Goal: Information Seeking & Learning: Find specific fact

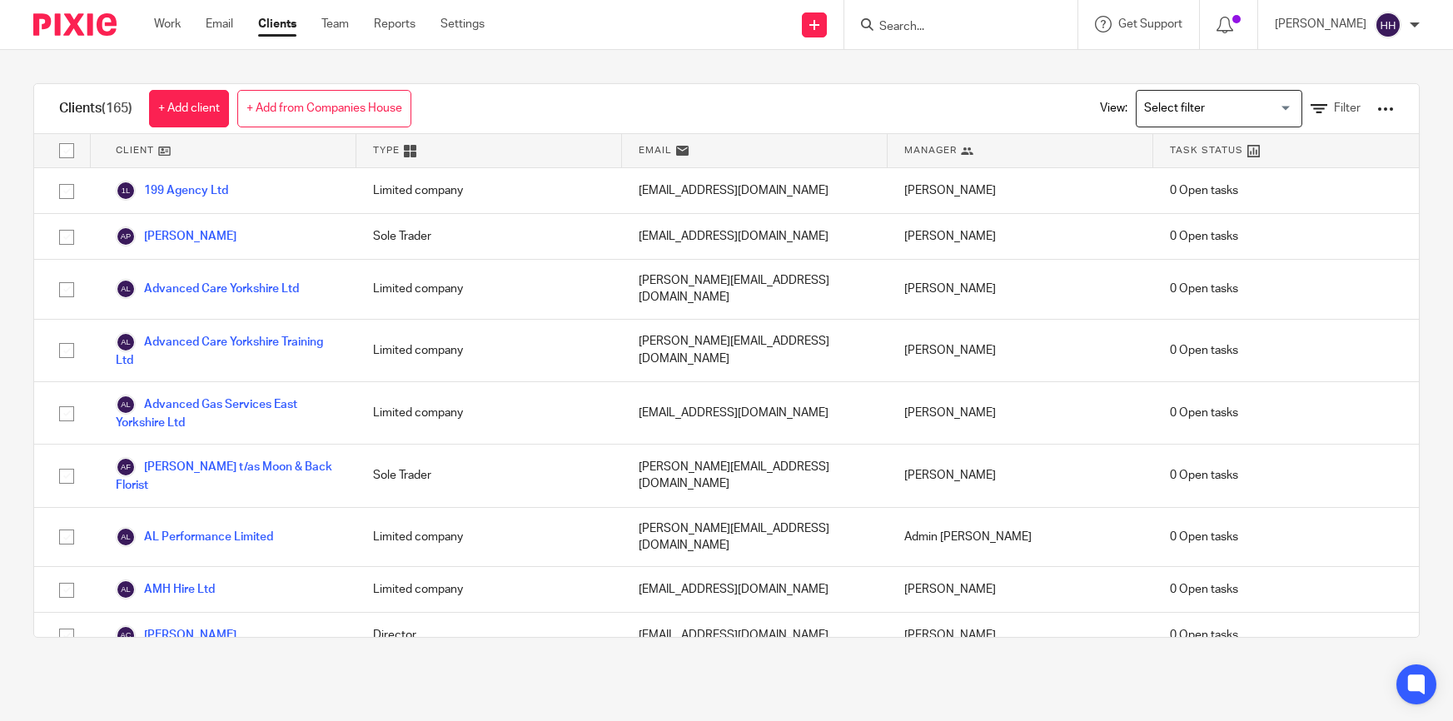
click at [946, 29] on input "Search" at bounding box center [953, 27] width 150 height 15
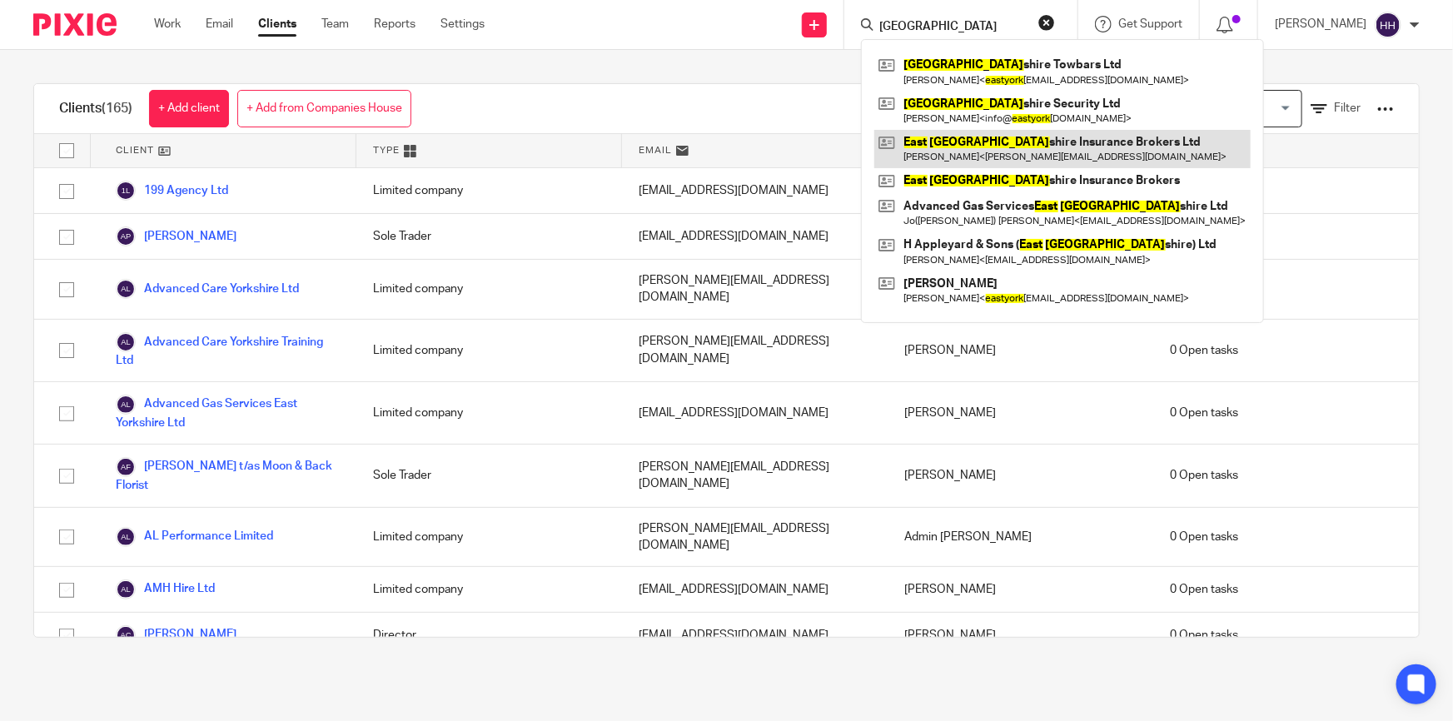
type input "east york"
click at [1088, 156] on link at bounding box center [1062, 149] width 376 height 38
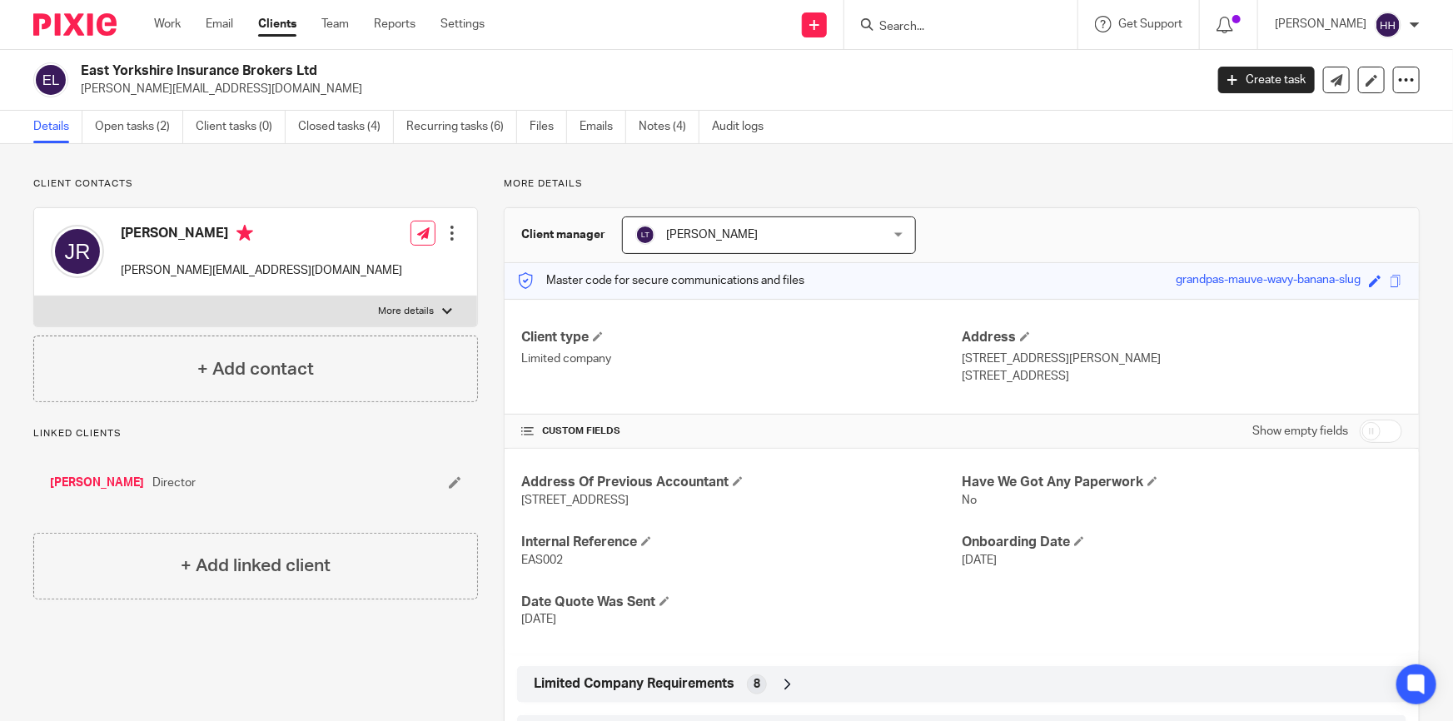
click at [603, 125] on link "Emails" at bounding box center [603, 127] width 47 height 32
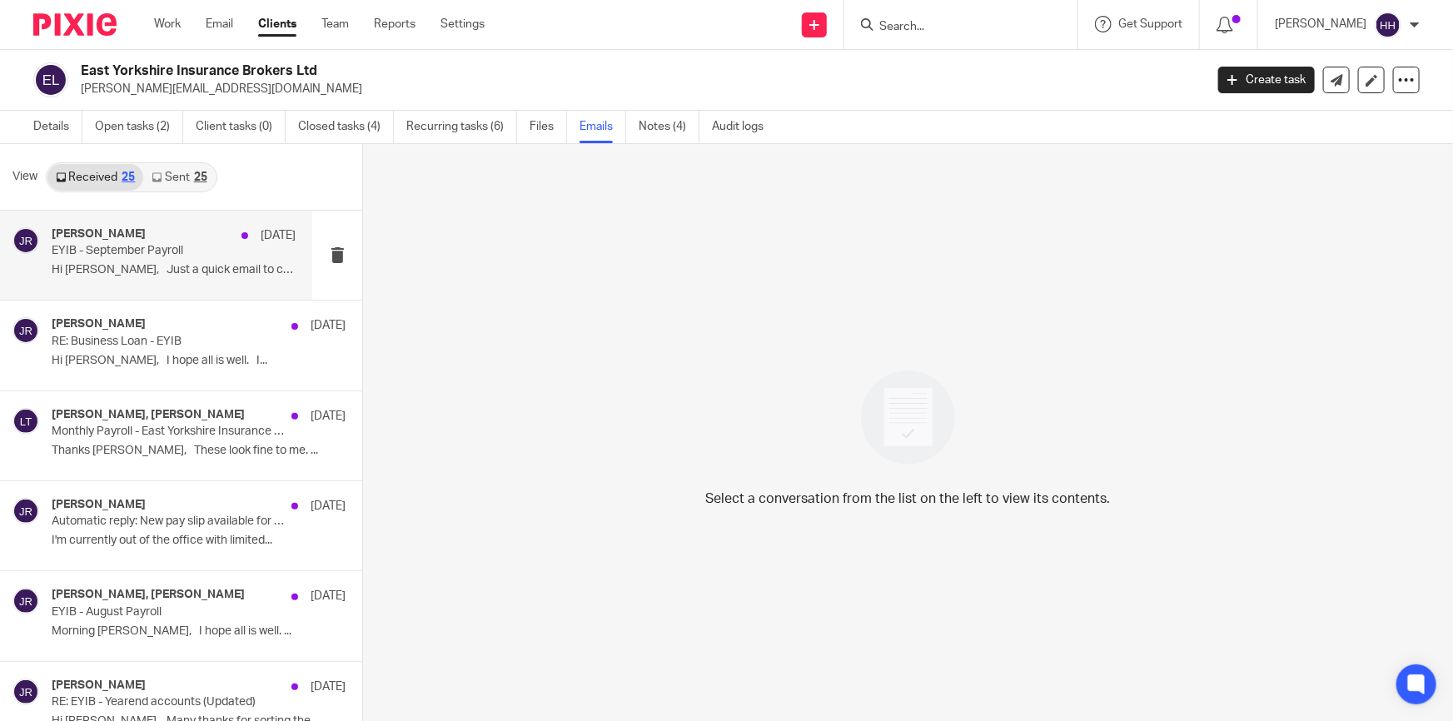
click at [142, 252] on p "EYIB - September Payroll" at bounding box center [150, 251] width 196 height 14
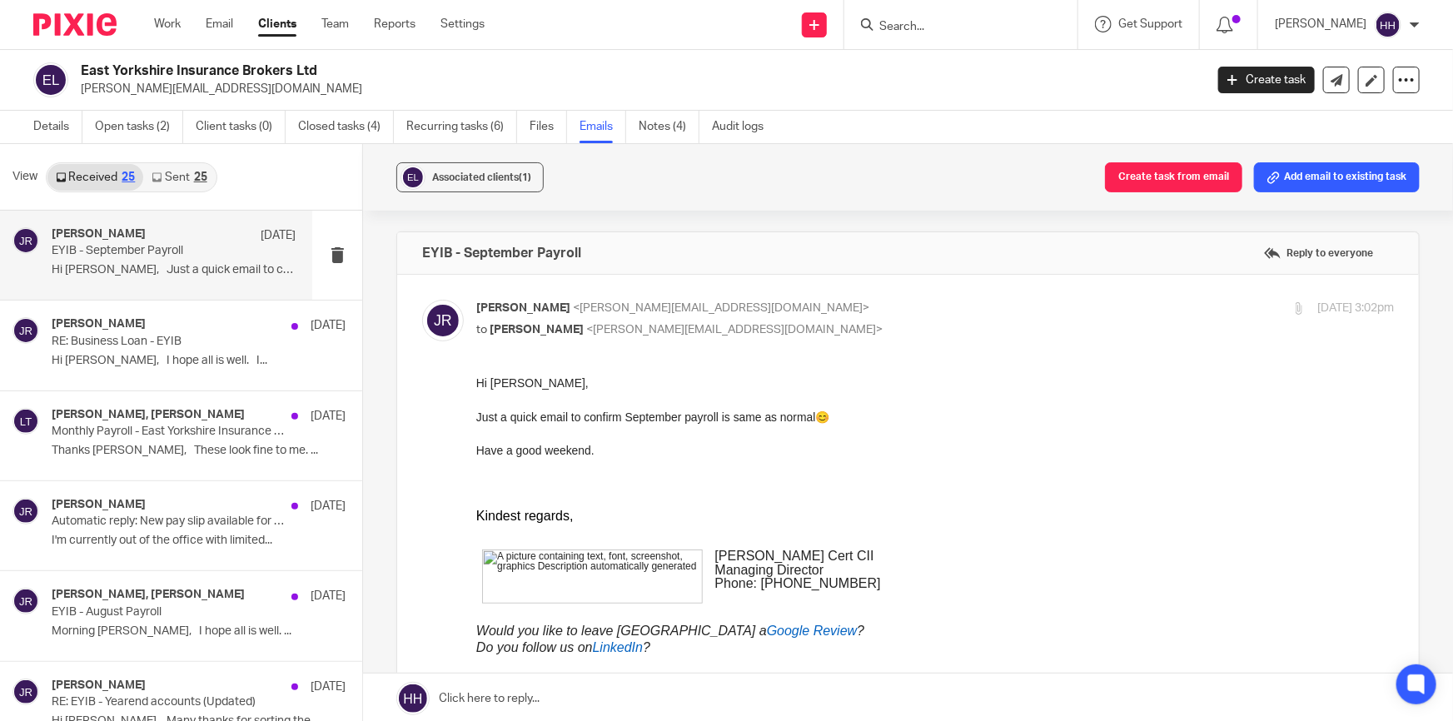
click at [819, 306] on p "[PERSON_NAME] <[PERSON_NAME][EMAIL_ADDRESS][DOMAIN_NAME]>" at bounding box center [782, 308] width 612 height 17
checkbox input "false"
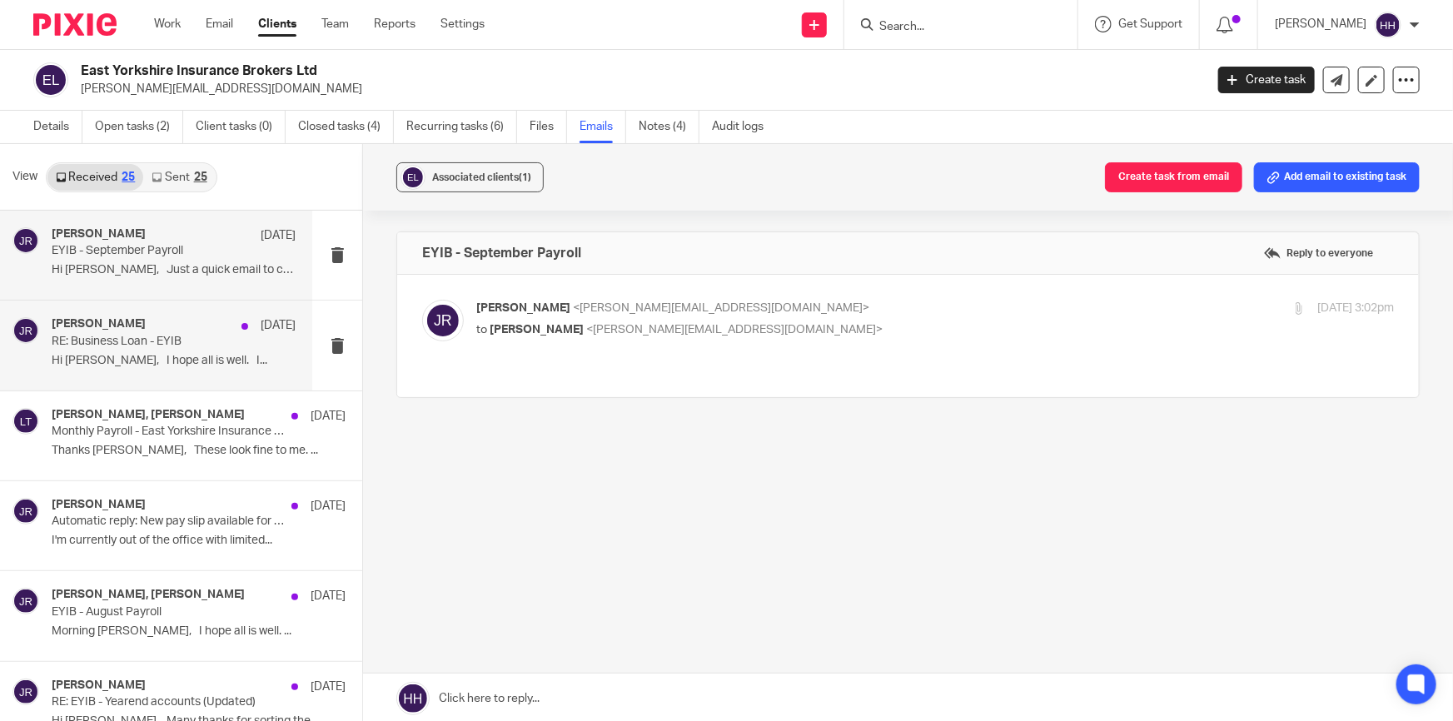
click at [205, 336] on p "RE: Business Loan - EYIB" at bounding box center [150, 342] width 196 height 14
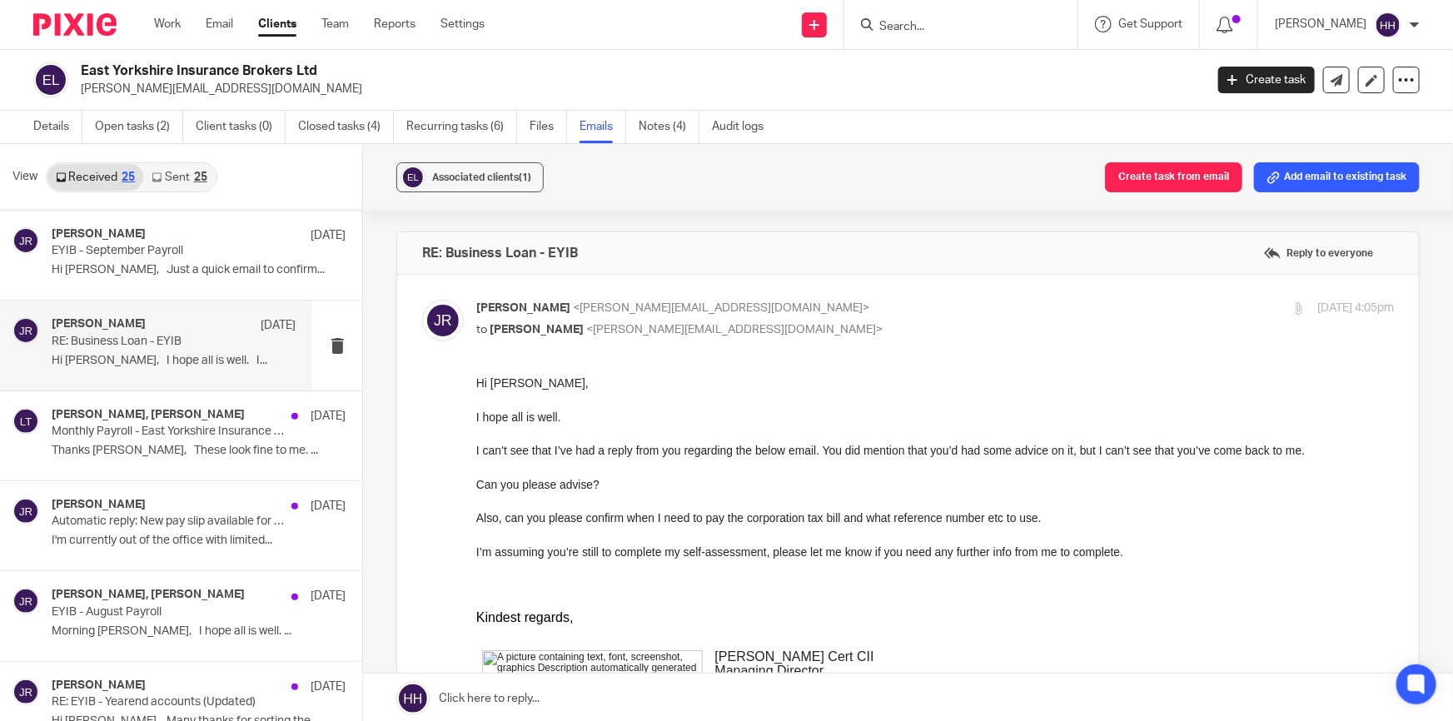
scroll to position [75, 0]
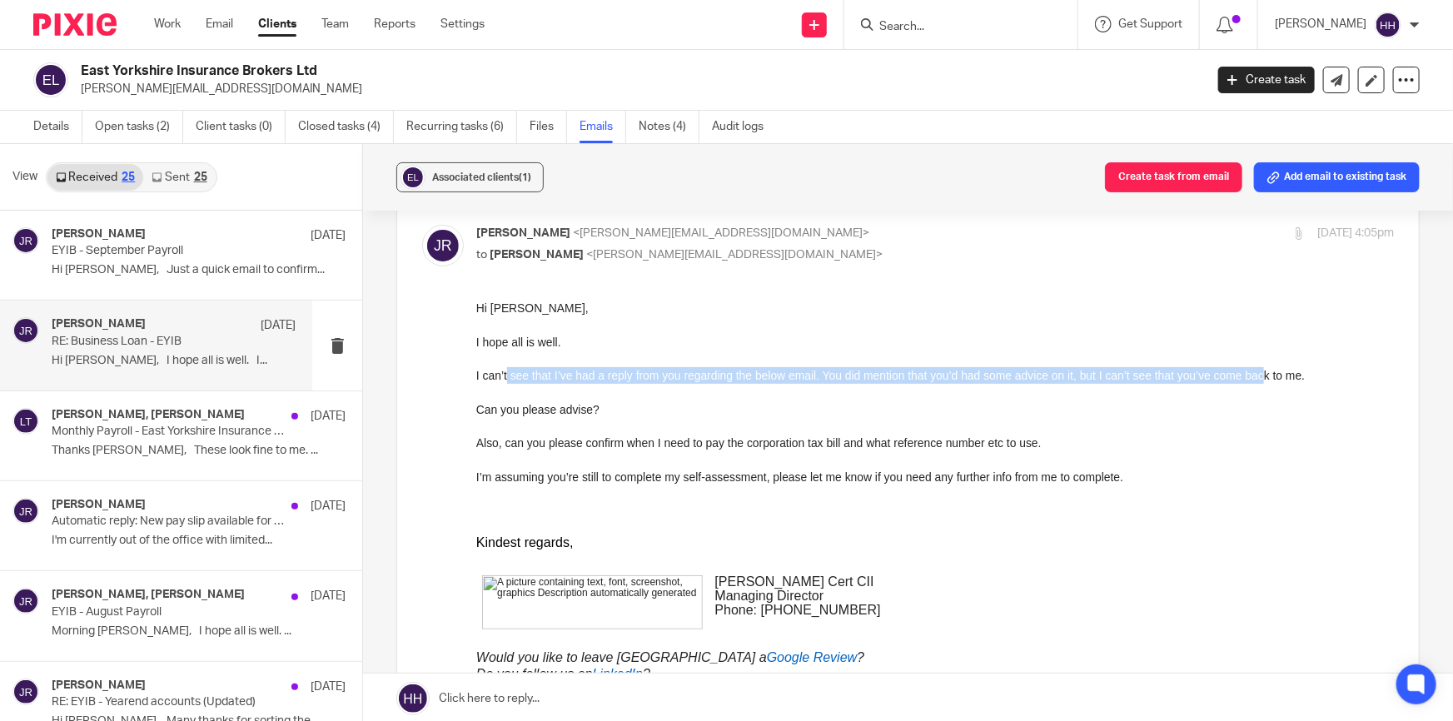
drag, startPoint x: 507, startPoint y: 370, endPoint x: 1269, endPoint y: 375, distance: 762.0
click at [1267, 376] on p "I can’t see that I’ve had a reply from you regarding the below email. You did m…" at bounding box center [935, 374] width 918 height 17
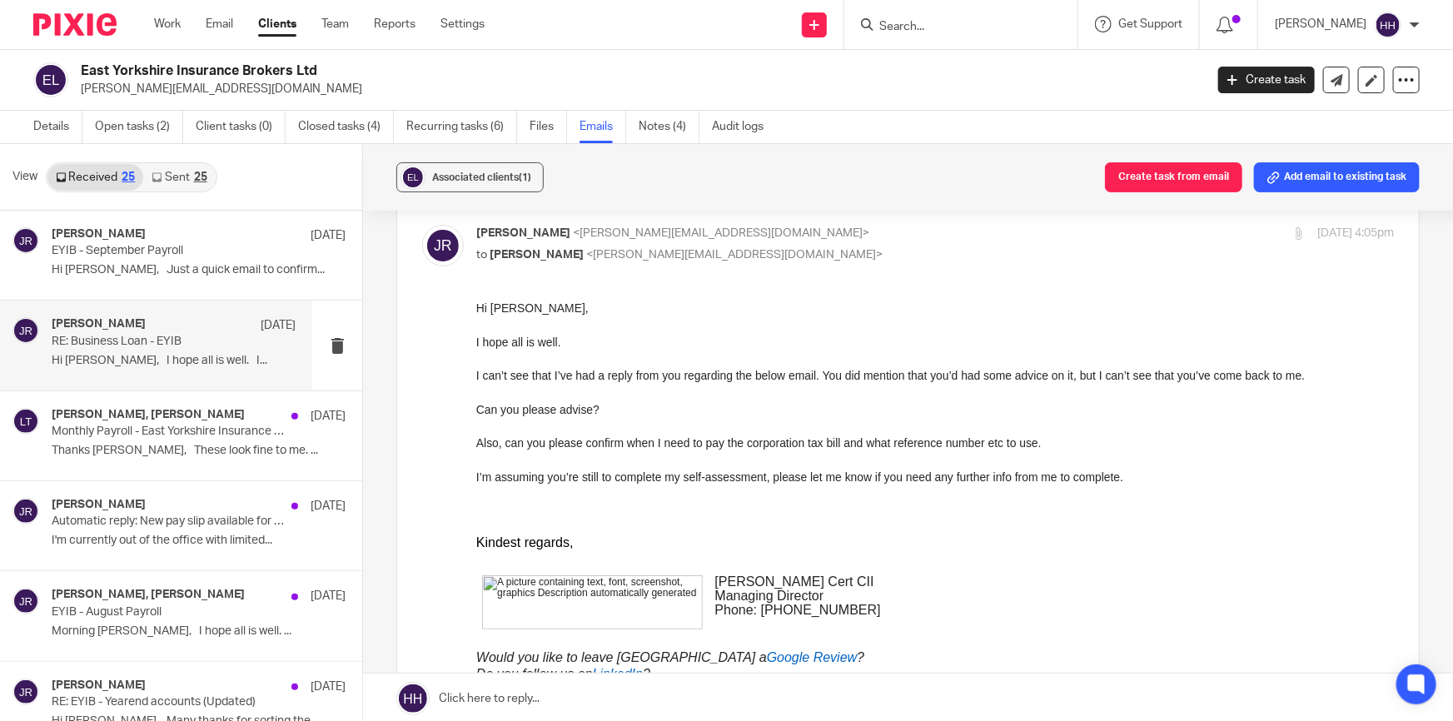
click at [1269, 375] on p "I can’t see that I’ve had a reply from you regarding the below email. You did m…" at bounding box center [935, 374] width 918 height 17
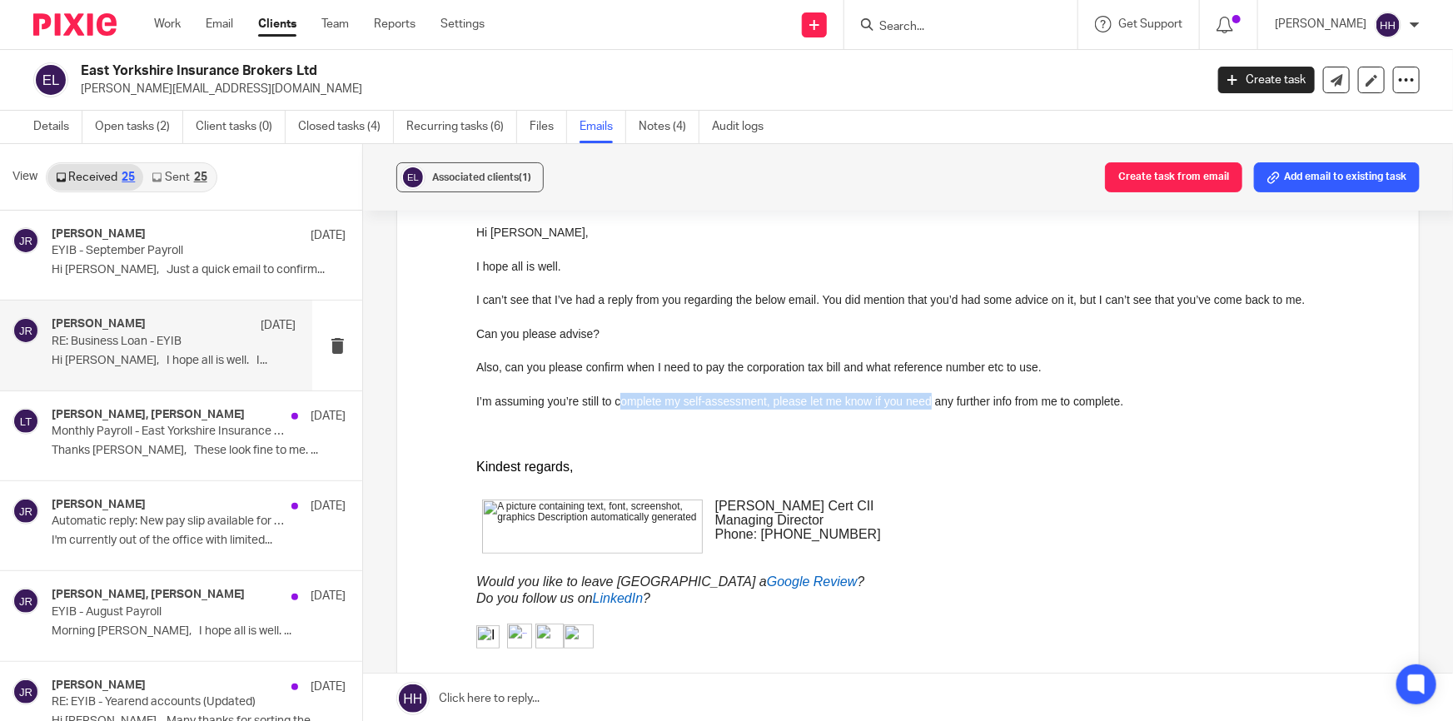
drag, startPoint x: 623, startPoint y: 403, endPoint x: 929, endPoint y: 396, distance: 306.5
click at [929, 396] on p "I’m assuming you’re still to complete my self-assessment, please let me know if…" at bounding box center [935, 400] width 918 height 17
click at [945, 399] on p "I’m assuming you’re still to complete my self-assessment, please let me know if…" at bounding box center [935, 400] width 918 height 17
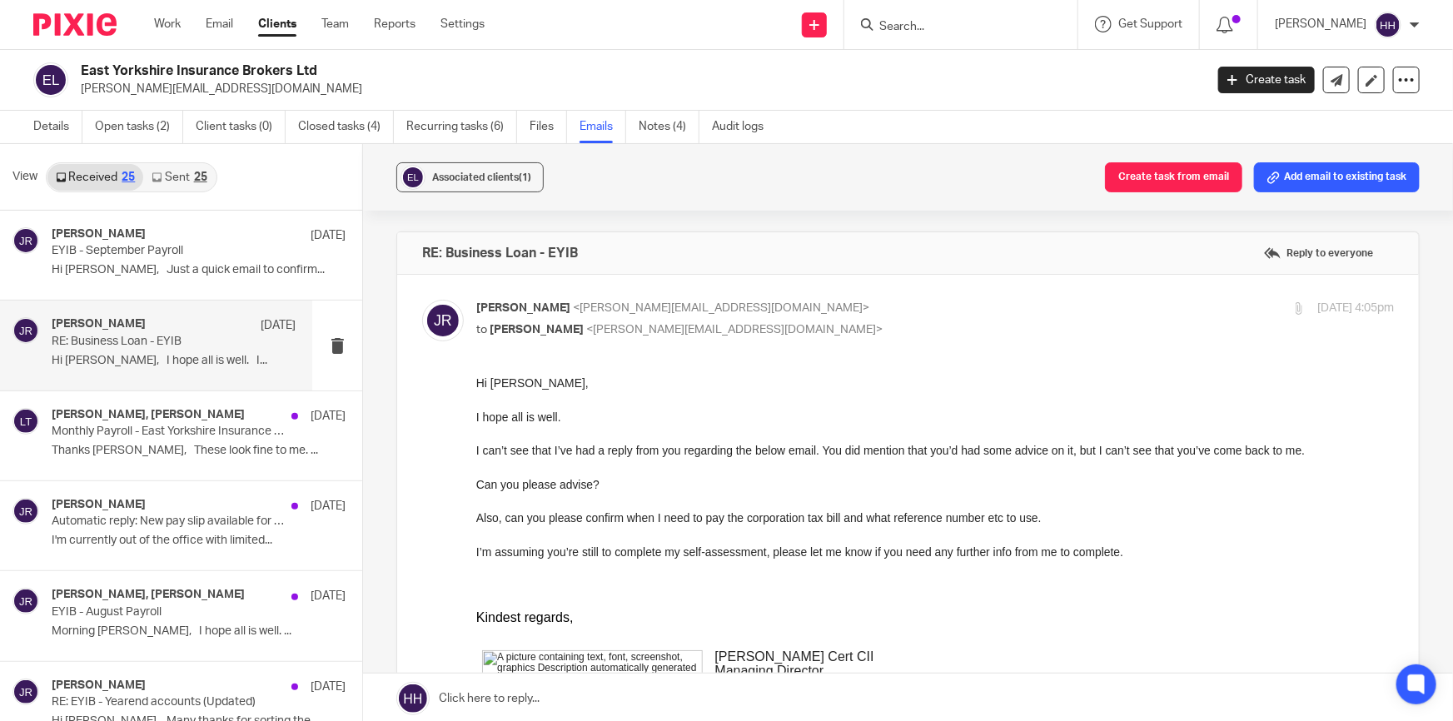
click at [912, 329] on p "to [PERSON_NAME] <[EMAIL_ADDRESS][DOMAIN_NAME]>" at bounding box center [782, 329] width 612 height 17
checkbox input "false"
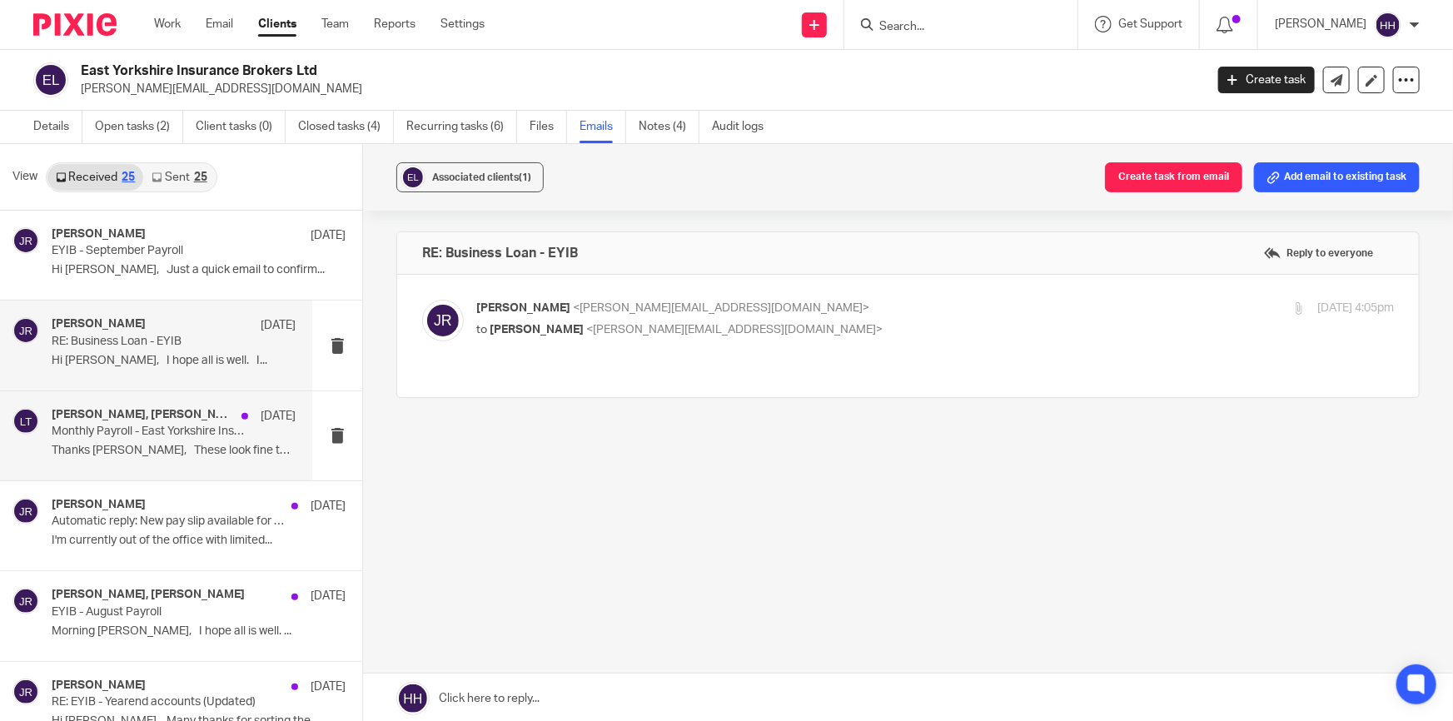
click at [62, 440] on div "[PERSON_NAME], [PERSON_NAME] [DATE] Monthly Payroll - East Yorkshire Insurance …" at bounding box center [174, 436] width 244 height 56
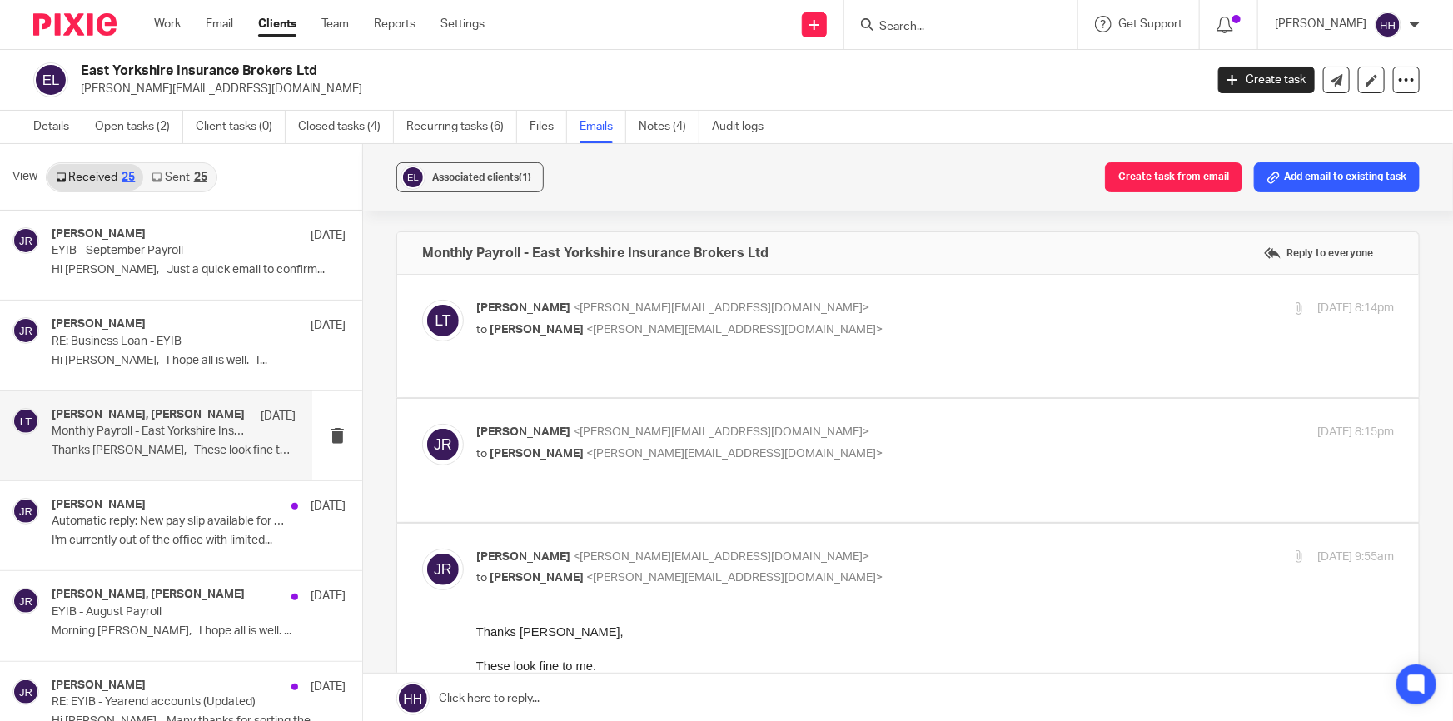
click at [819, 325] on p "to [PERSON_NAME] <[PERSON_NAME][EMAIL_ADDRESS][DOMAIN_NAME]>" at bounding box center [782, 329] width 612 height 17
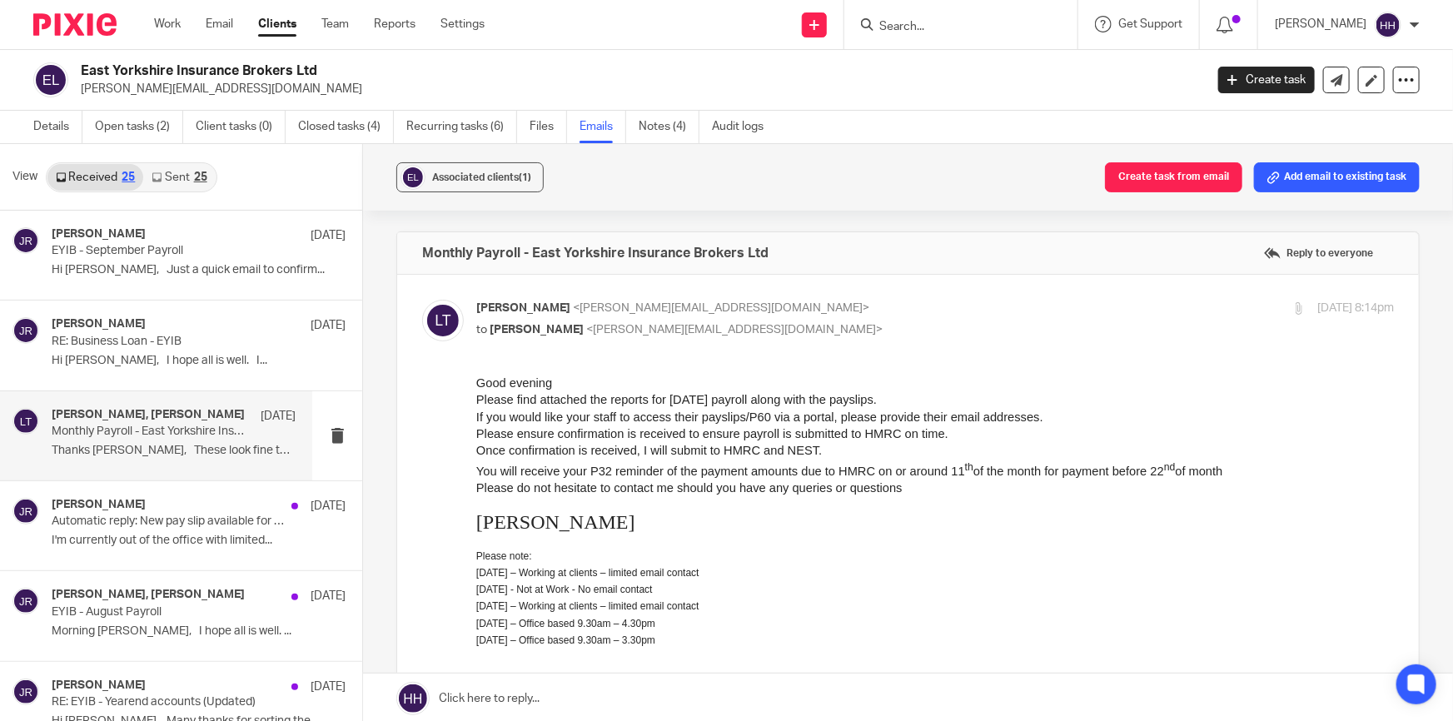
click at [821, 316] on div "[PERSON_NAME] <[EMAIL_ADDRESS][DOMAIN_NAME]> to [PERSON_NAME] <[PERSON_NAME][EM…" at bounding box center [782, 319] width 612 height 38
checkbox input "false"
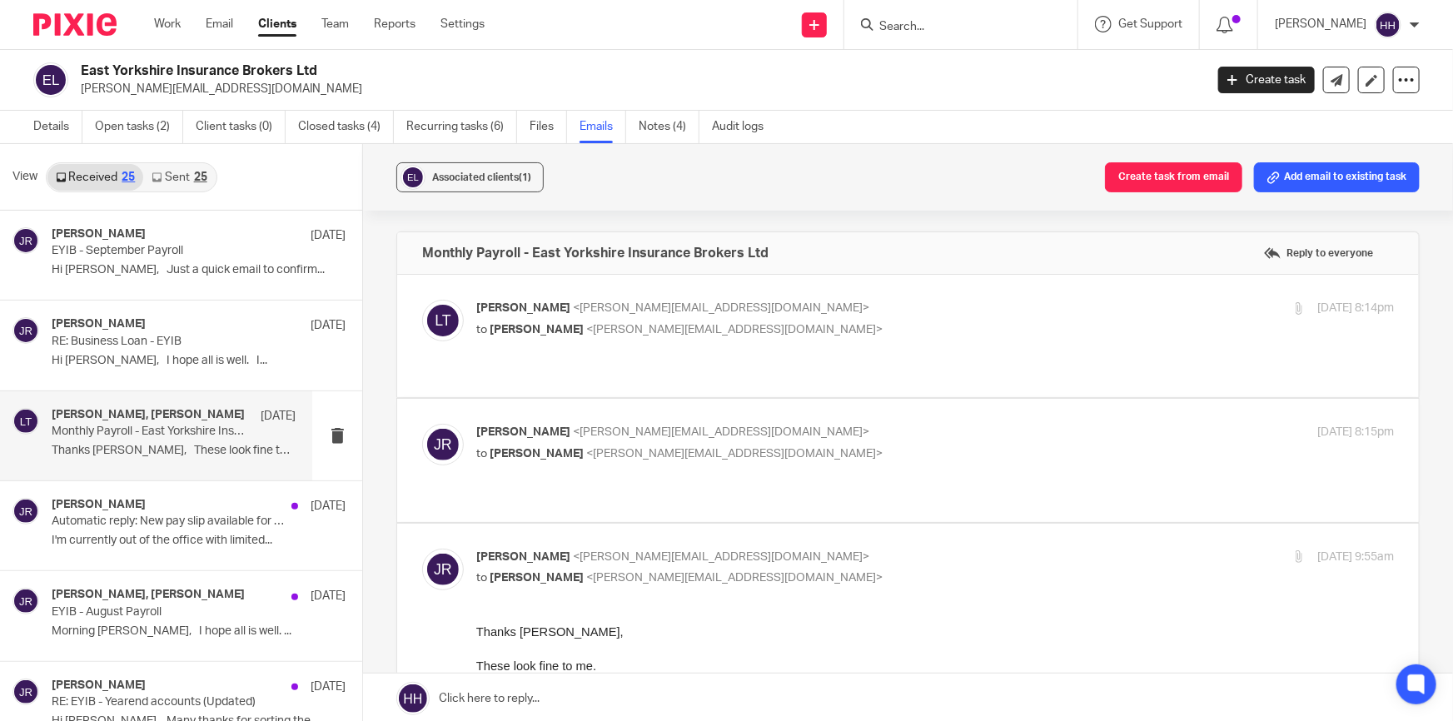
click at [790, 446] on p "to [PERSON_NAME] <[EMAIL_ADDRESS][DOMAIN_NAME]>" at bounding box center [782, 454] width 612 height 17
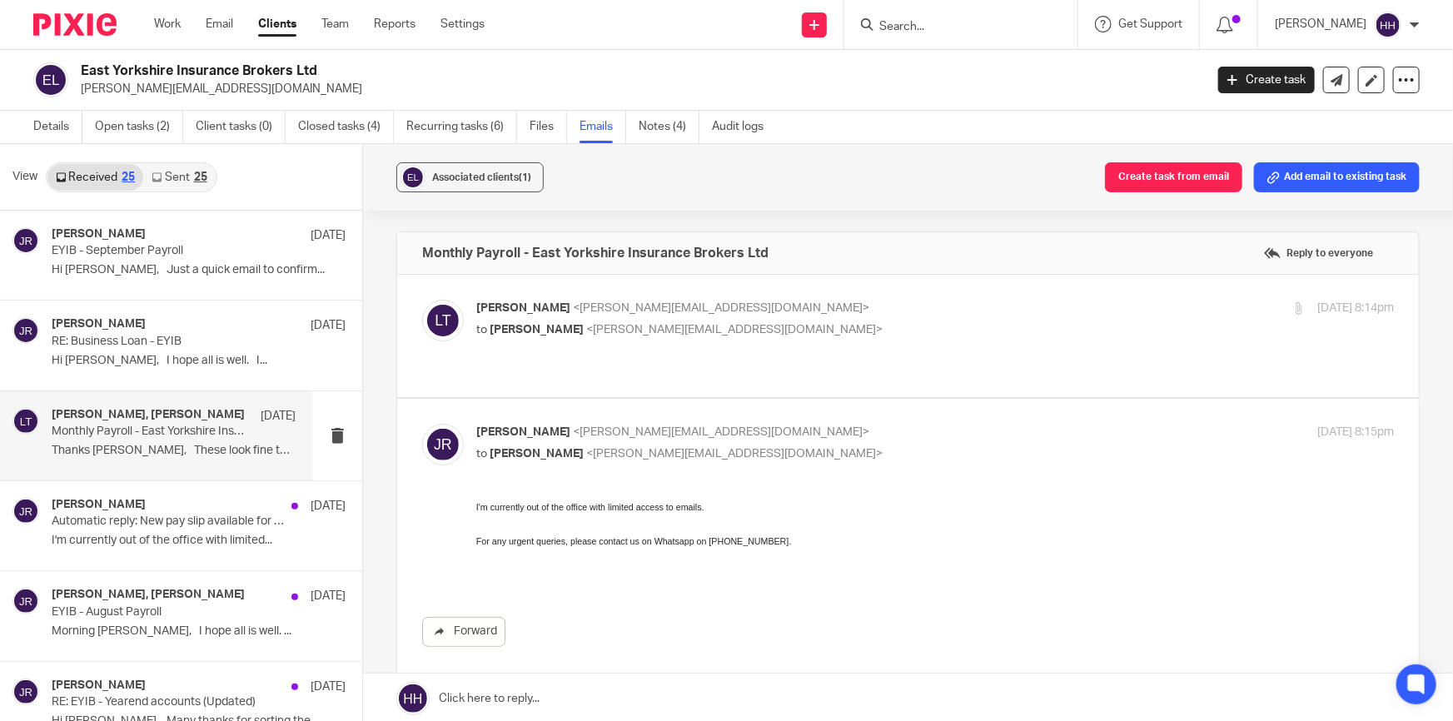
click at [801, 446] on p "to [PERSON_NAME] <[EMAIL_ADDRESS][DOMAIN_NAME]>" at bounding box center [782, 454] width 612 height 17
checkbox input "false"
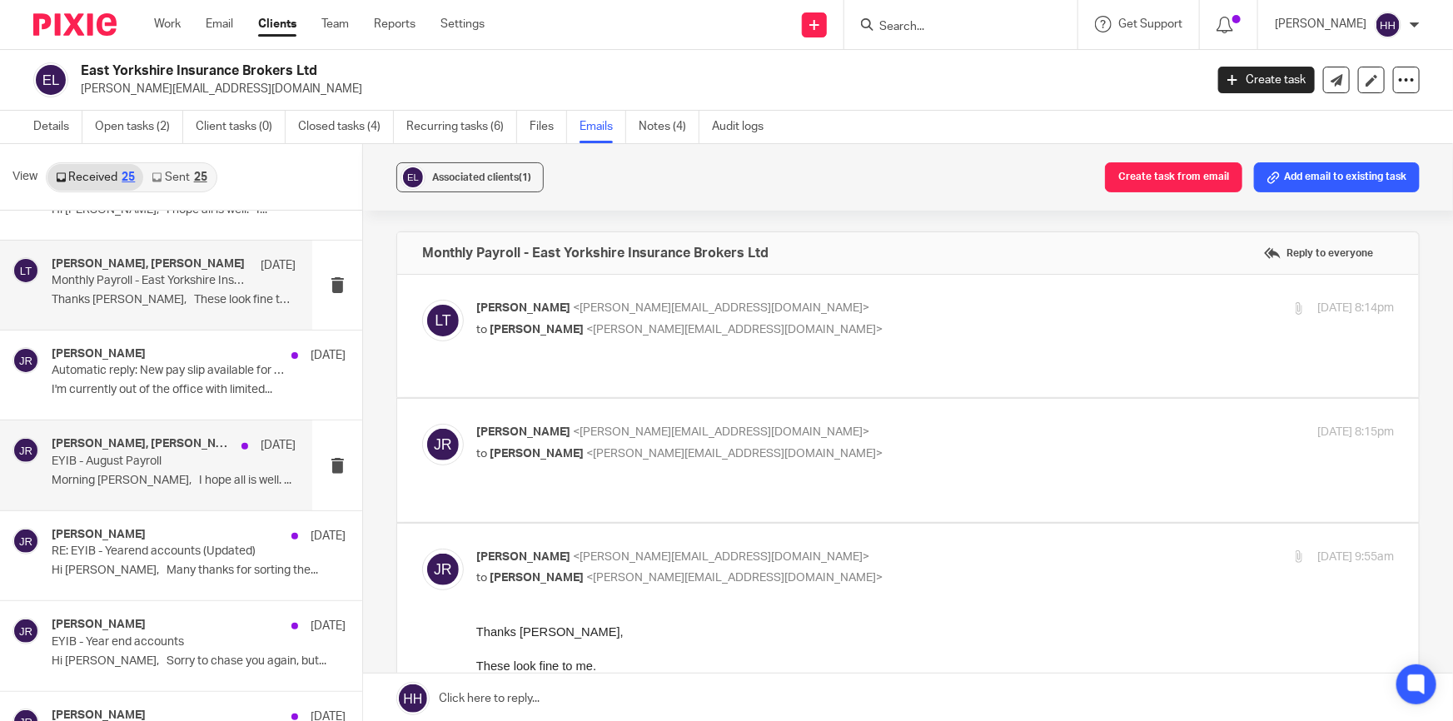
scroll to position [227, 0]
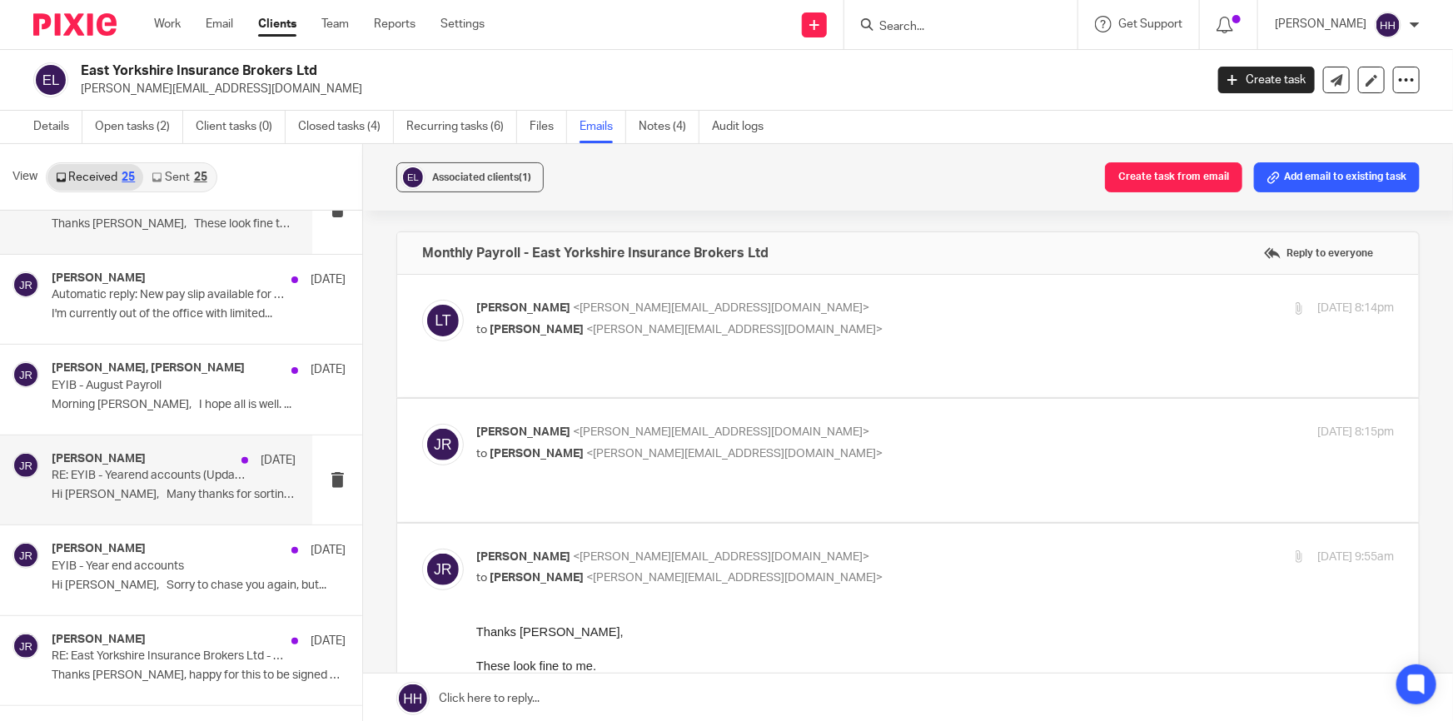
click at [155, 458] on div "[PERSON_NAME] [DATE]" at bounding box center [174, 460] width 244 height 17
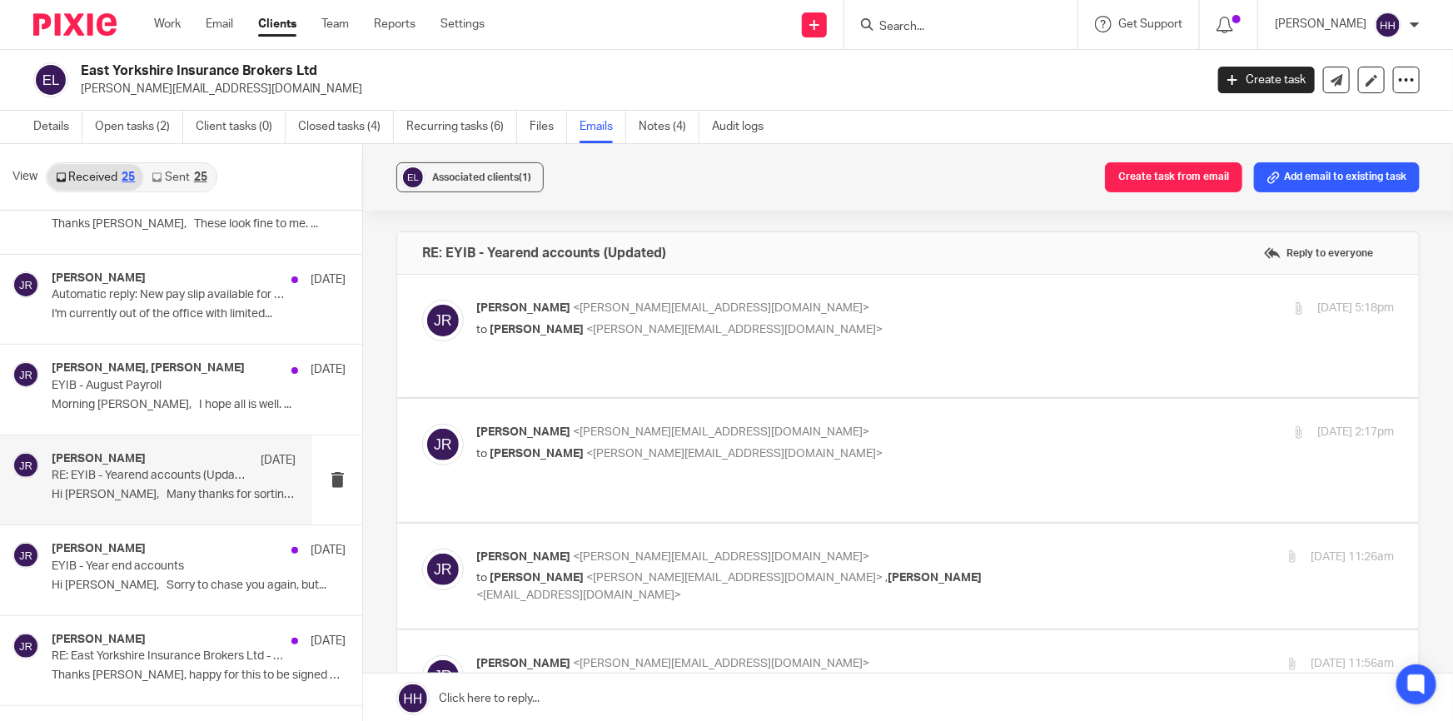
scroll to position [0, 0]
click at [784, 326] on p "to [PERSON_NAME] <[EMAIL_ADDRESS][DOMAIN_NAME]>" at bounding box center [782, 329] width 612 height 17
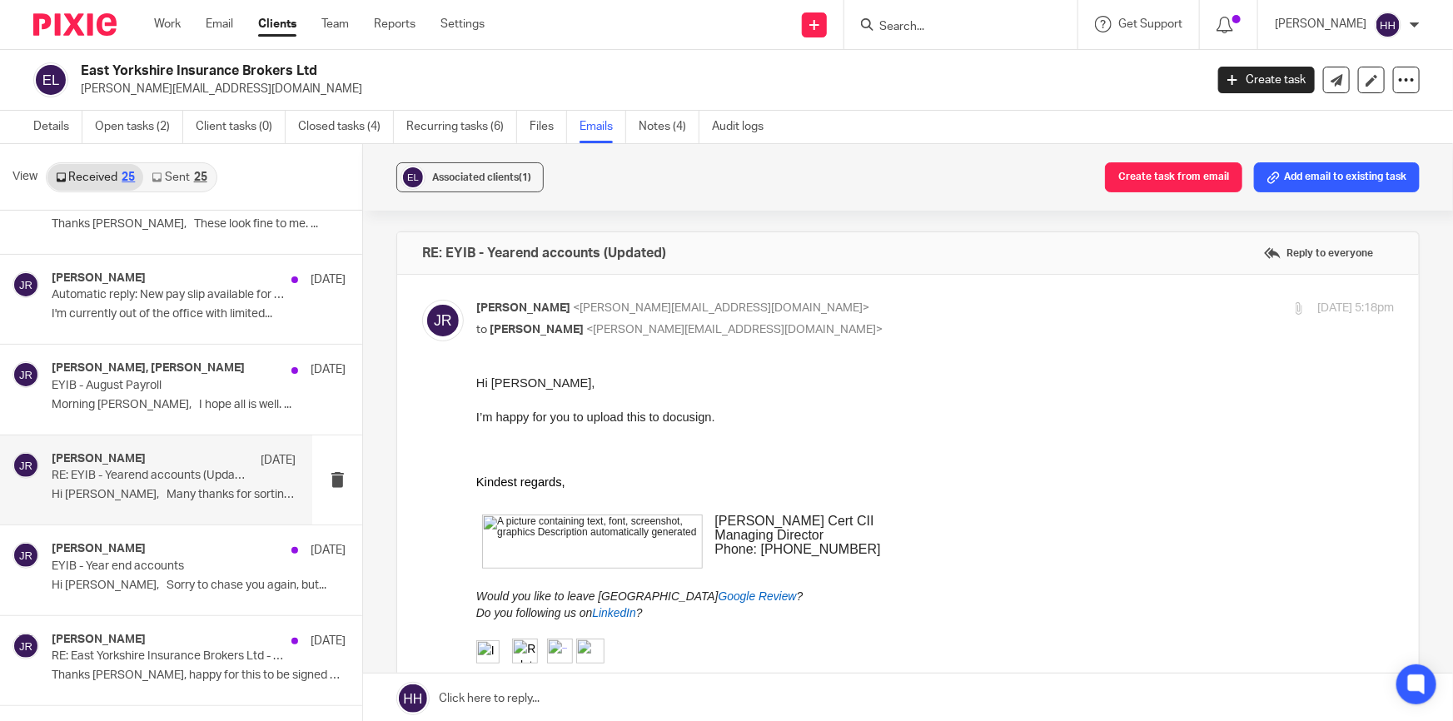
click at [839, 309] on p "[PERSON_NAME] <[PERSON_NAME][EMAIL_ADDRESS][DOMAIN_NAME]>" at bounding box center [782, 308] width 612 height 17
checkbox input "false"
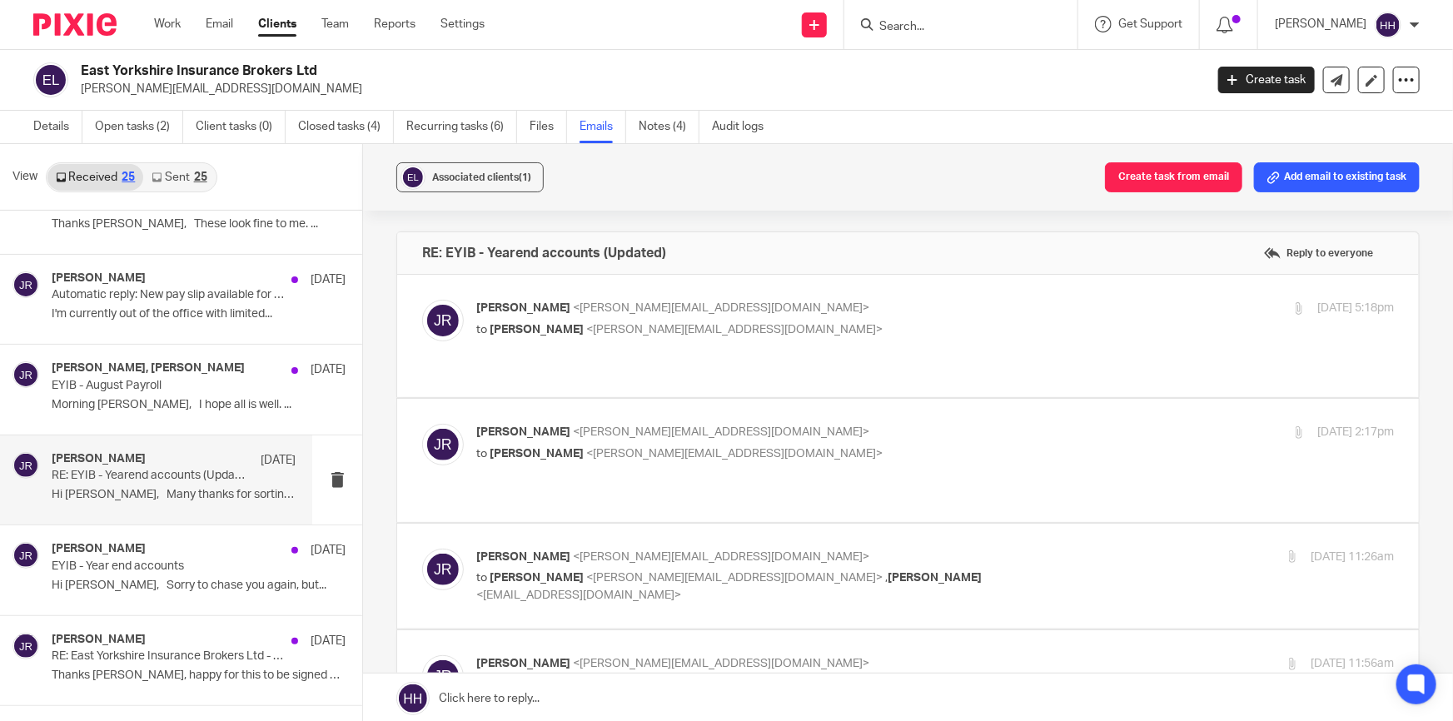
click at [839, 446] on p "to [PERSON_NAME] <[EMAIL_ADDRESS][DOMAIN_NAME]>" at bounding box center [782, 454] width 612 height 17
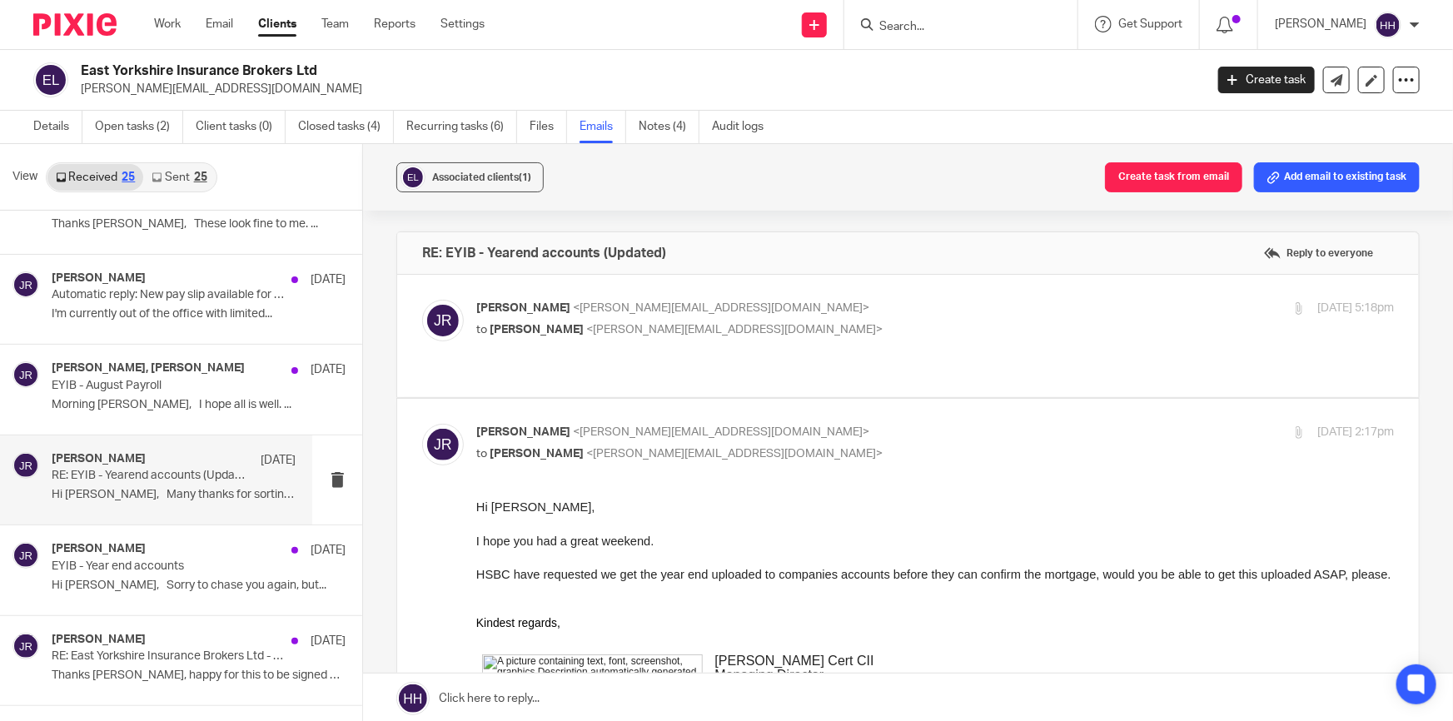
click at [833, 424] on div "[PERSON_NAME] <[PERSON_NAME][EMAIL_ADDRESS][DOMAIN_NAME]> to [PERSON_NAME] <[EM…" at bounding box center [782, 443] width 612 height 38
checkbox input "false"
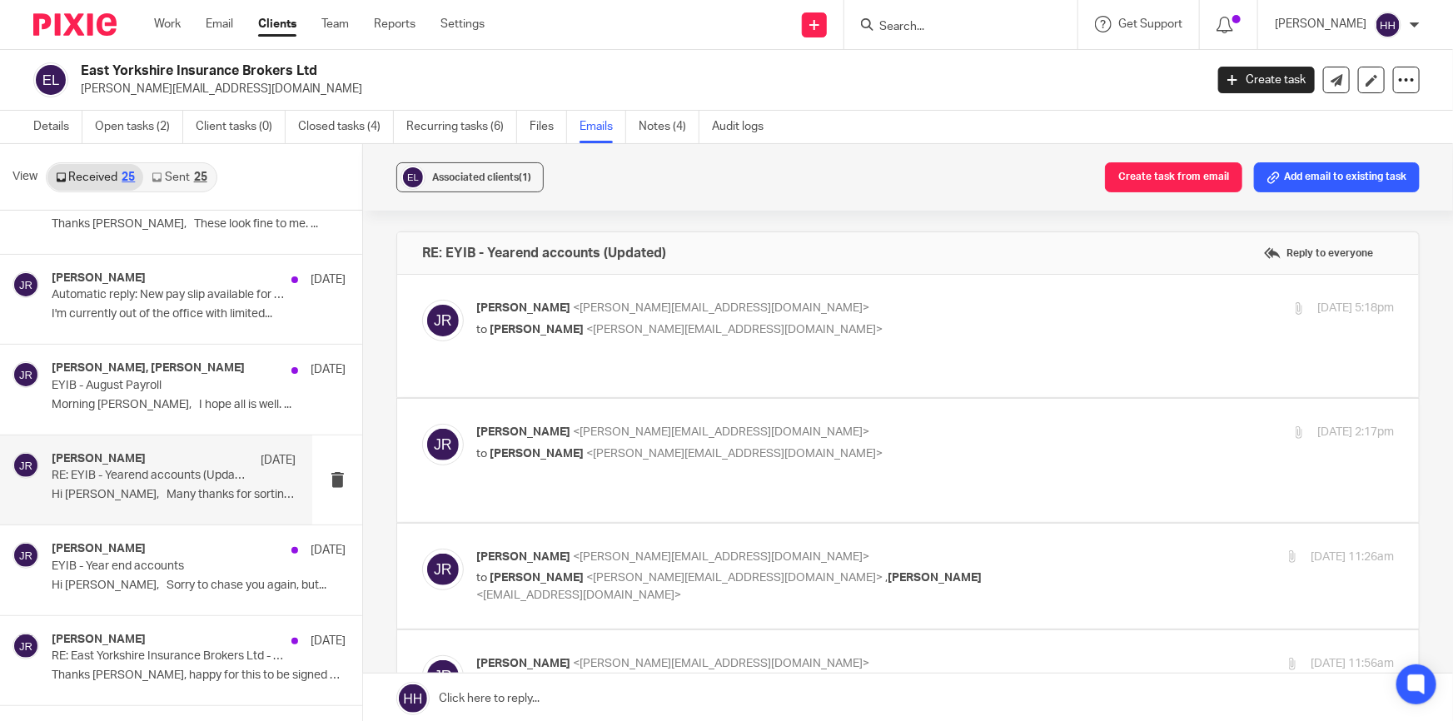
click at [963, 549] on p "[PERSON_NAME] <[PERSON_NAME][EMAIL_ADDRESS][DOMAIN_NAME]>" at bounding box center [782, 557] width 612 height 17
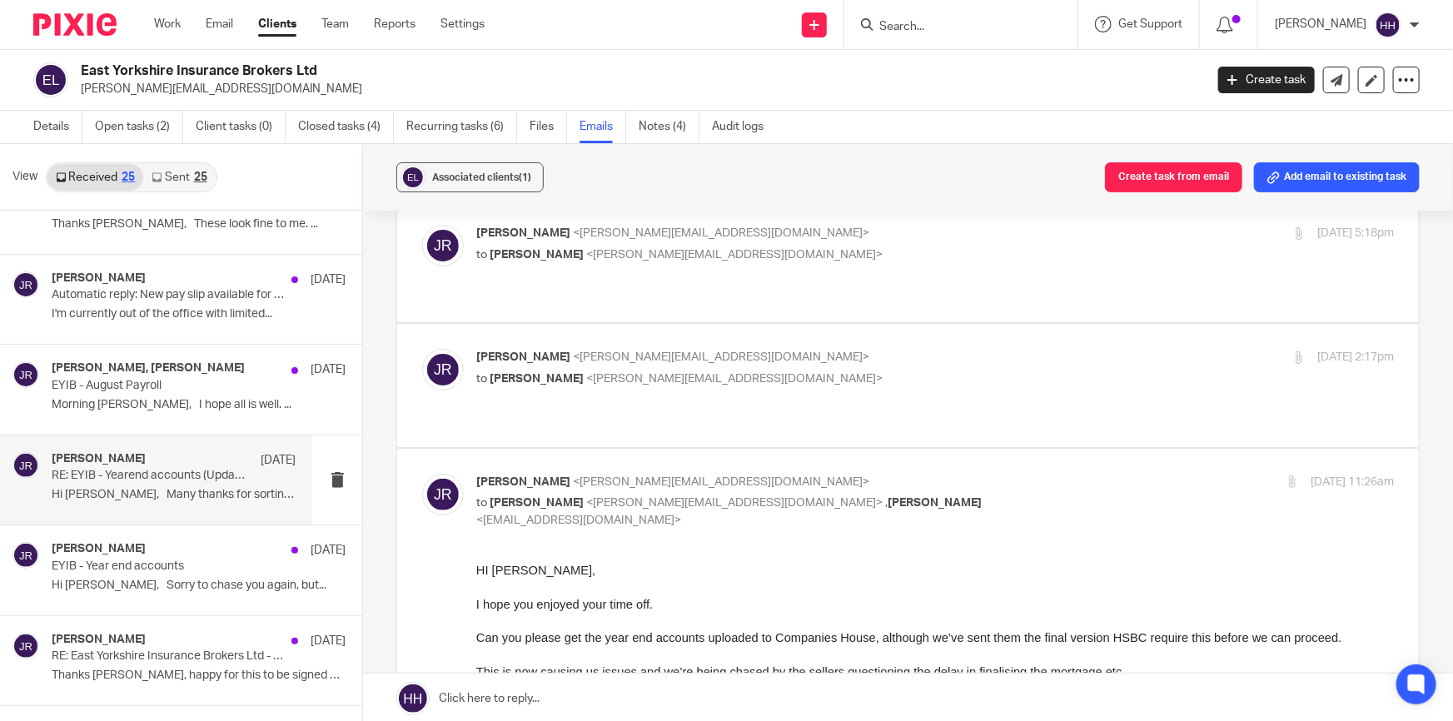
scroll to position [151, 0]
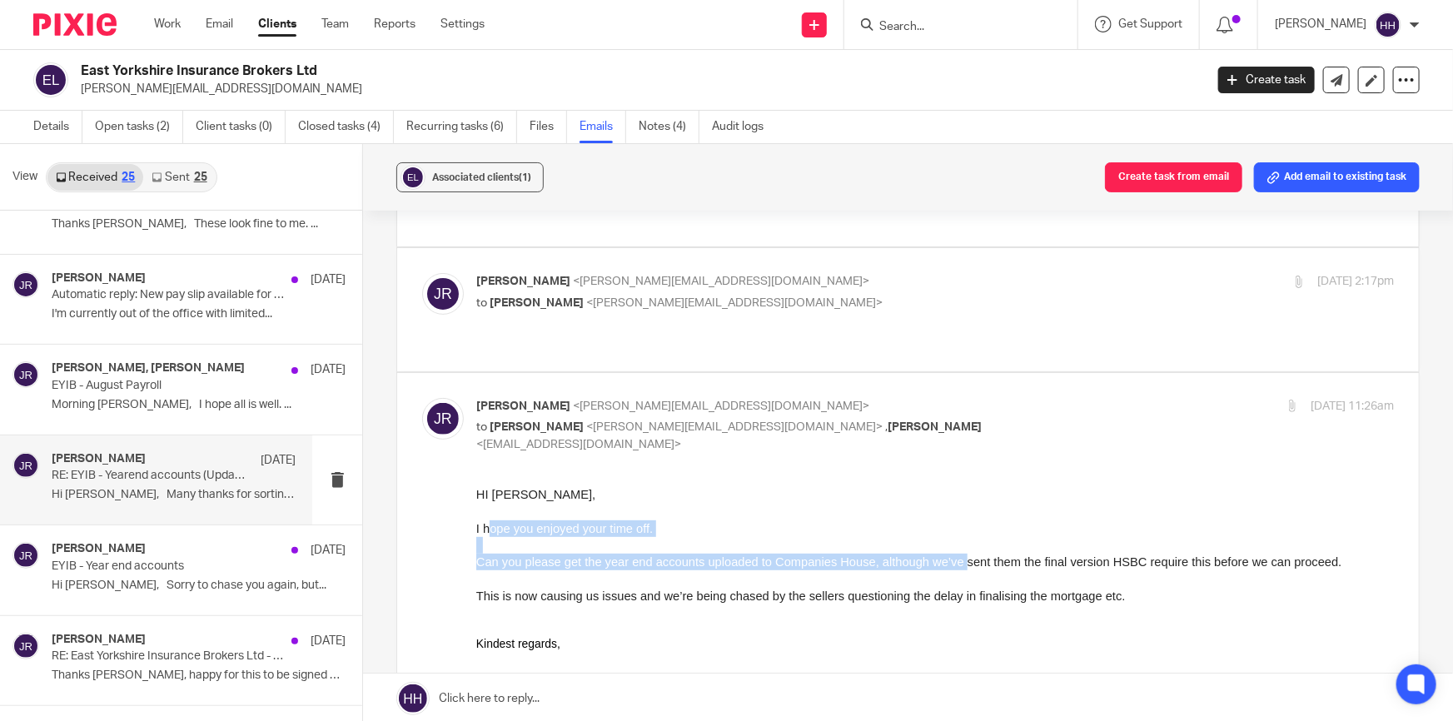
drag, startPoint x: 552, startPoint y: 531, endPoint x: 961, endPoint y: 562, distance: 410.0
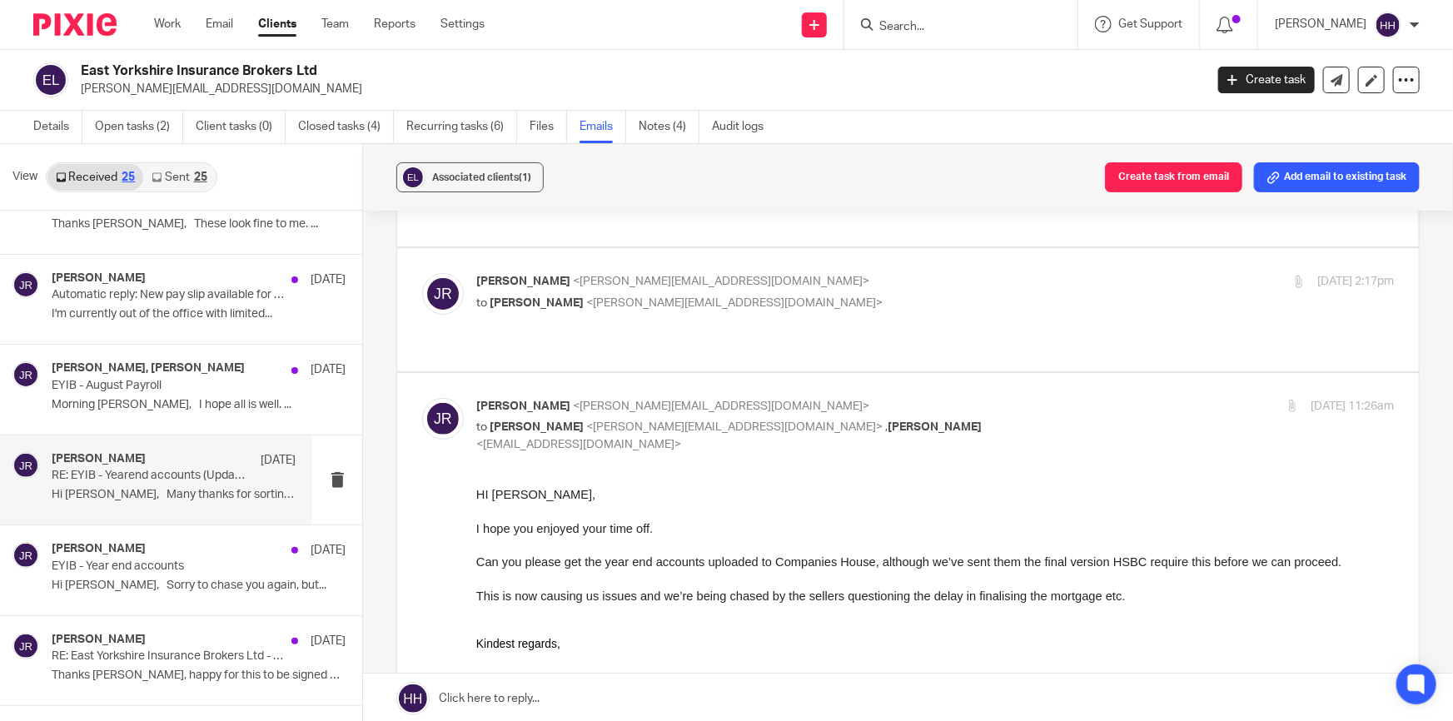
click at [977, 562] on span "Can you please get the year end accounts uploaded to Companies House, although …" at bounding box center [909, 561] width 866 height 13
click at [1033, 419] on p "to [PERSON_NAME] <[EMAIL_ADDRESS][DOMAIN_NAME]> , [PERSON_NAME] <[EMAIL_ADDRESS…" at bounding box center [782, 436] width 612 height 34
checkbox input "false"
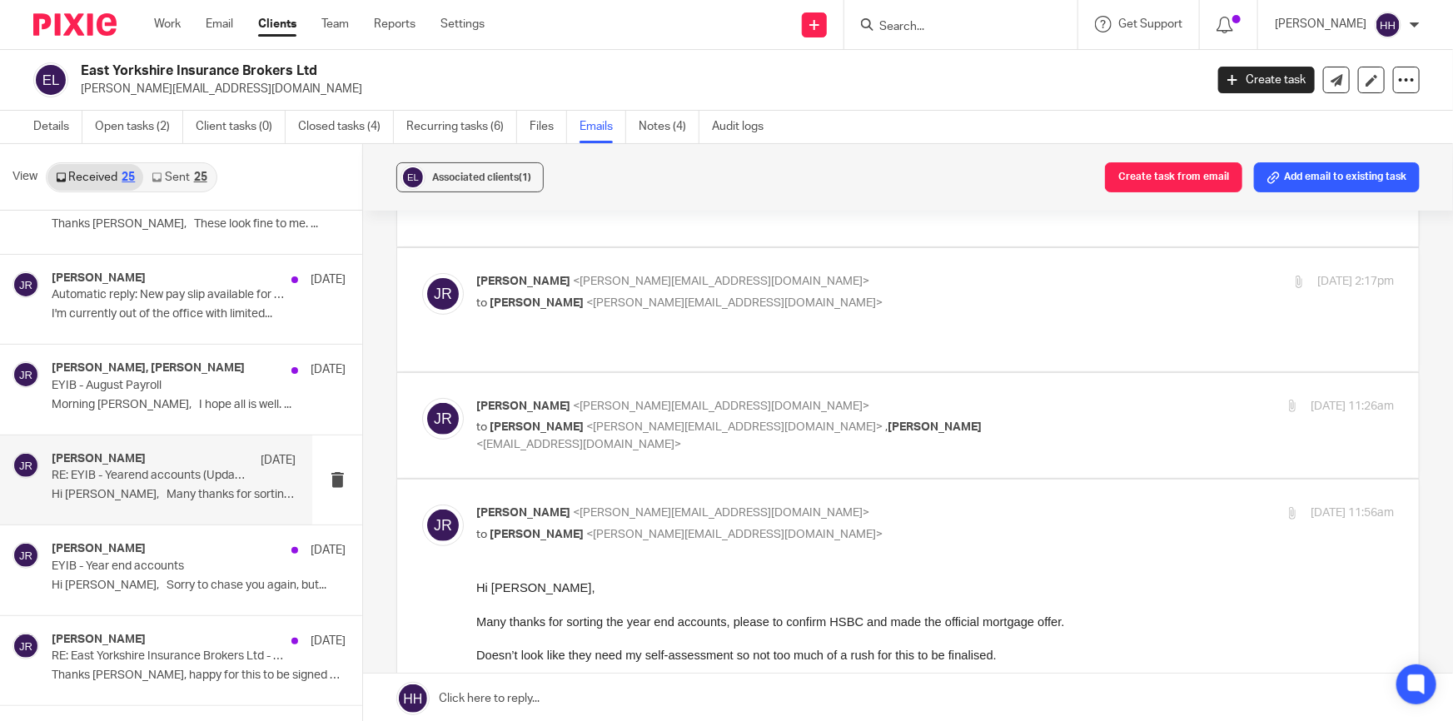
scroll to position [227, 0]
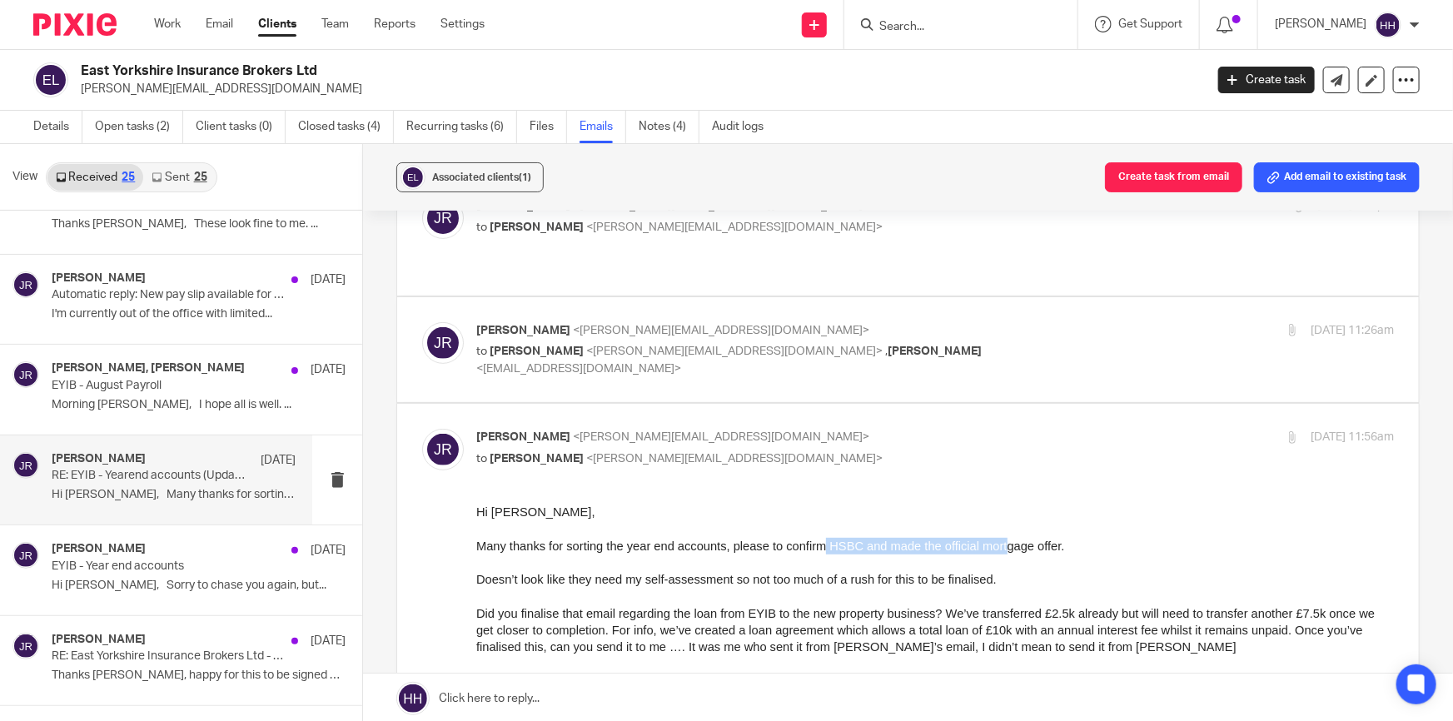
drag, startPoint x: 865, startPoint y: 544, endPoint x: 1011, endPoint y: 544, distance: 145.7
click at [1006, 544] on span "Many thanks for sorting the year end accounts, please to confirm HSBC and made …" at bounding box center [770, 546] width 589 height 13
click at [1013, 544] on span "Many thanks for sorting the year end accounts, please to confirm HSBC and made …" at bounding box center [770, 546] width 589 height 13
click at [896, 429] on p "[PERSON_NAME] <[PERSON_NAME][EMAIL_ADDRESS][DOMAIN_NAME]>" at bounding box center [782, 437] width 612 height 17
checkbox input "false"
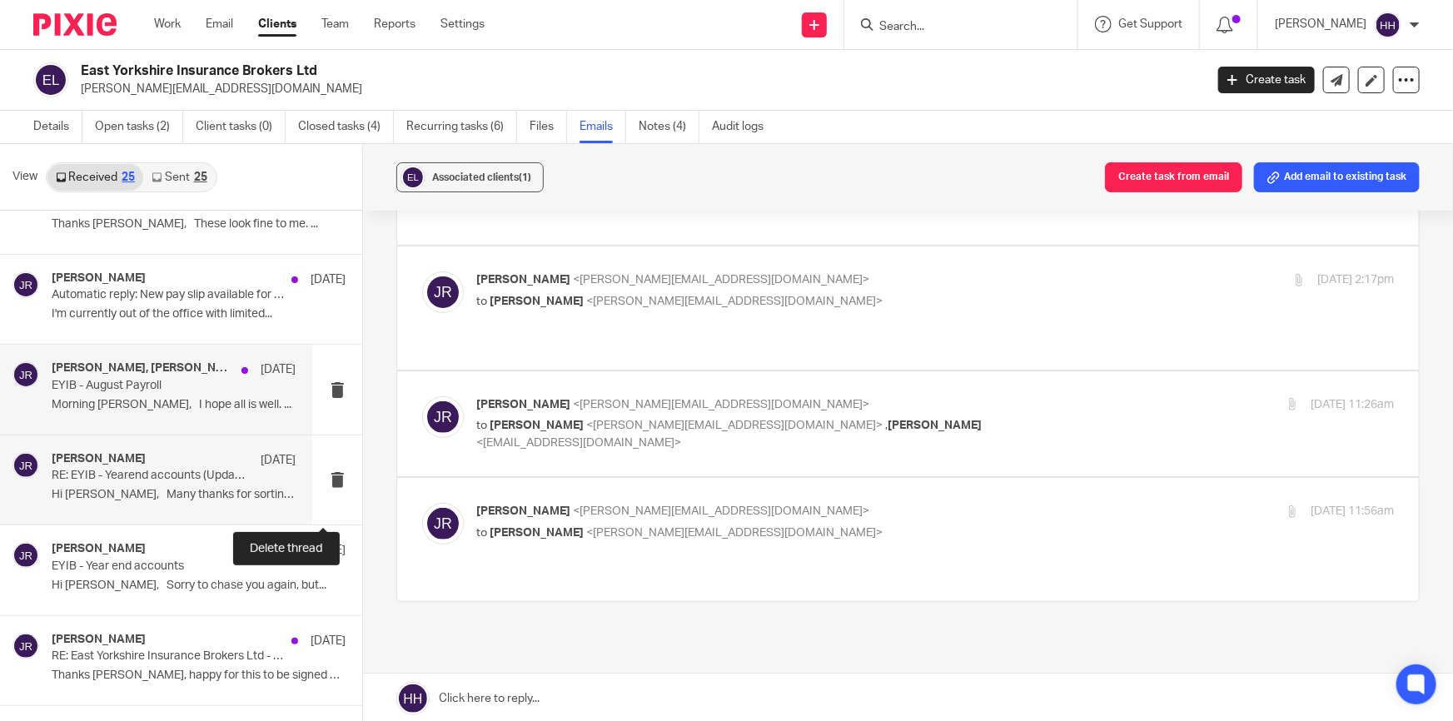
scroll to position [0, 0]
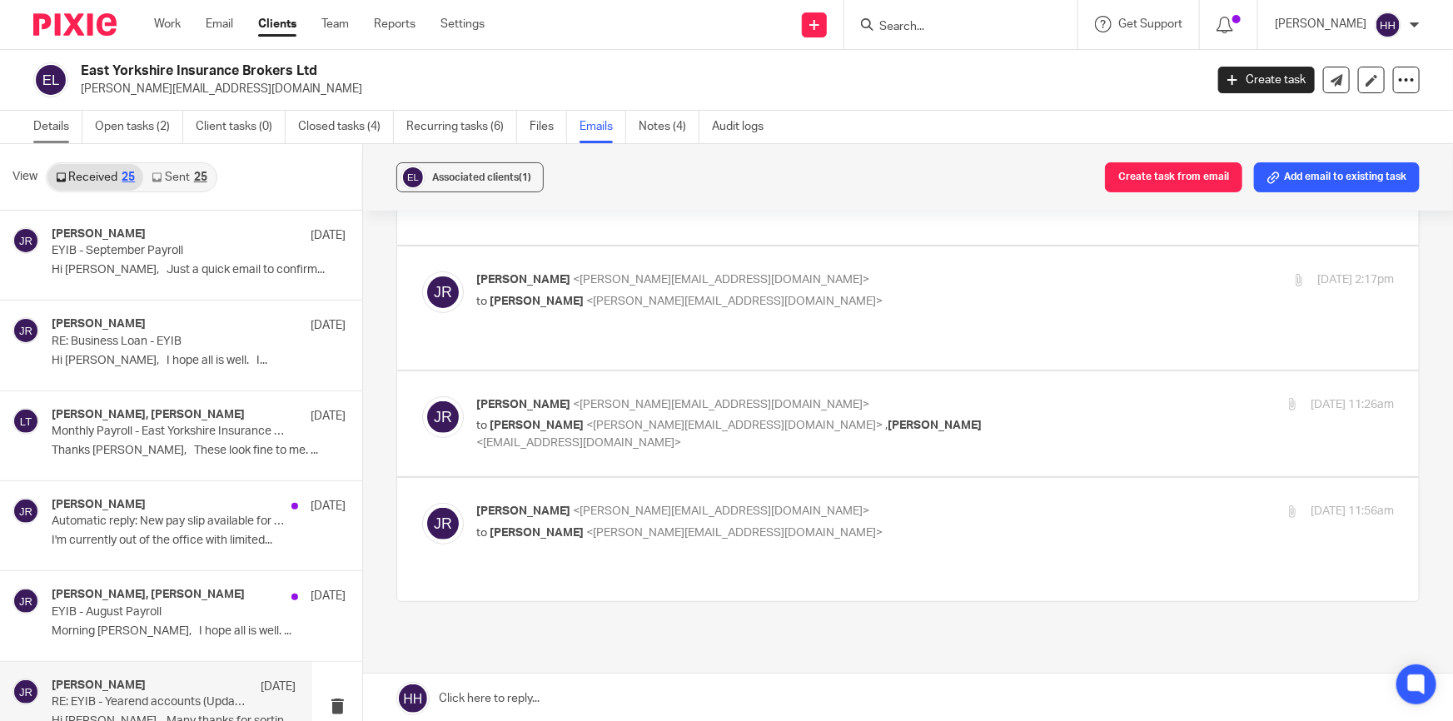
click at [48, 111] on main "East Yorkshire Insurance Brokers Ltd [PERSON_NAME][EMAIL_ADDRESS][DOMAIN_NAME] …" at bounding box center [726, 360] width 1453 height 721
click at [59, 131] on link "Details" at bounding box center [57, 127] width 49 height 32
